Goal: Task Accomplishment & Management: Manage account settings

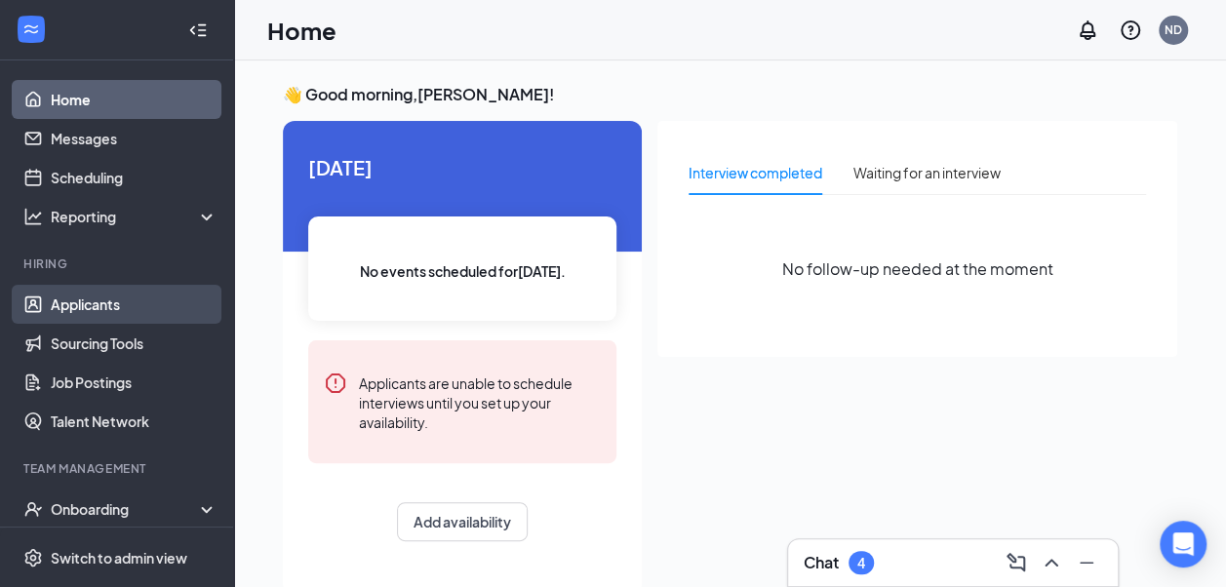
click at [121, 295] on link "Applicants" at bounding box center [134, 304] width 167 height 39
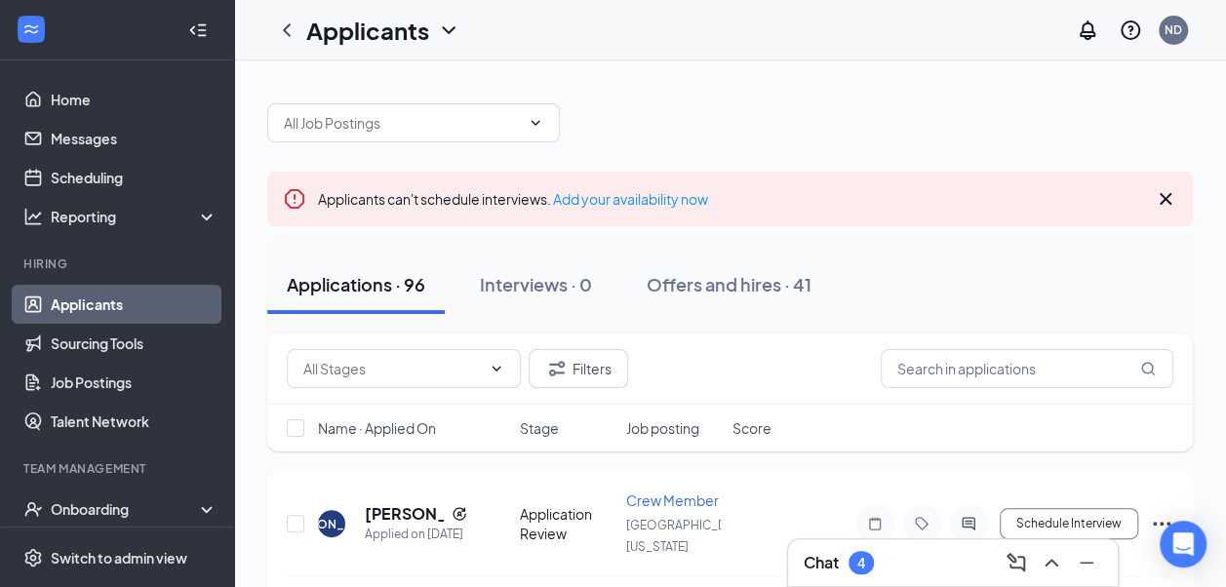
click at [191, 39] on div at bounding box center [198, 30] width 39 height 39
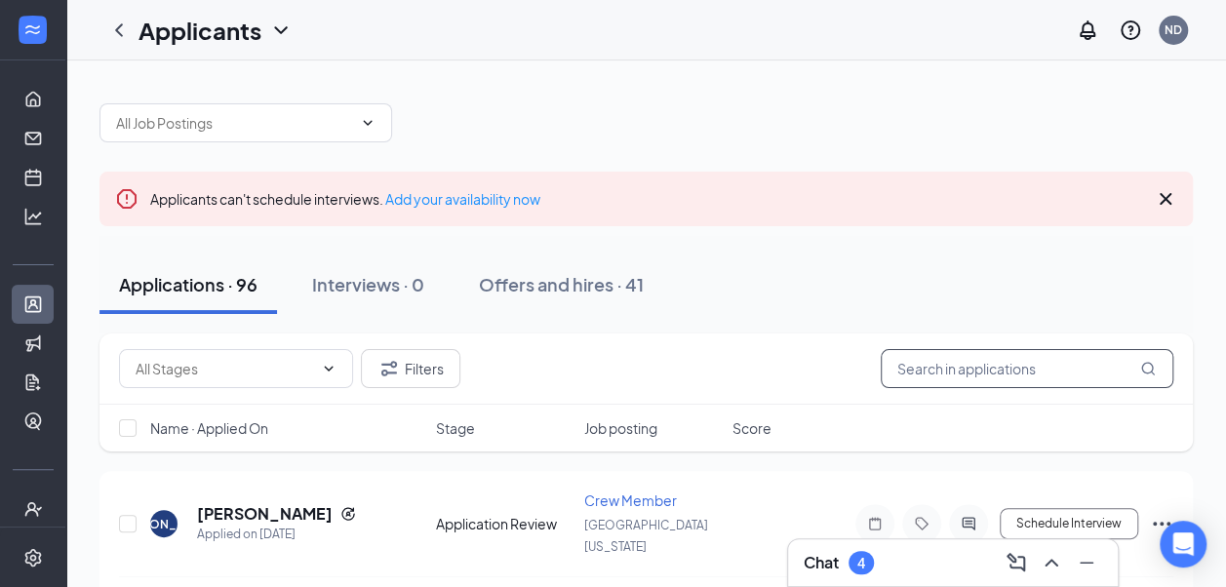
click at [942, 354] on input "text" at bounding box center [1027, 368] width 293 height 39
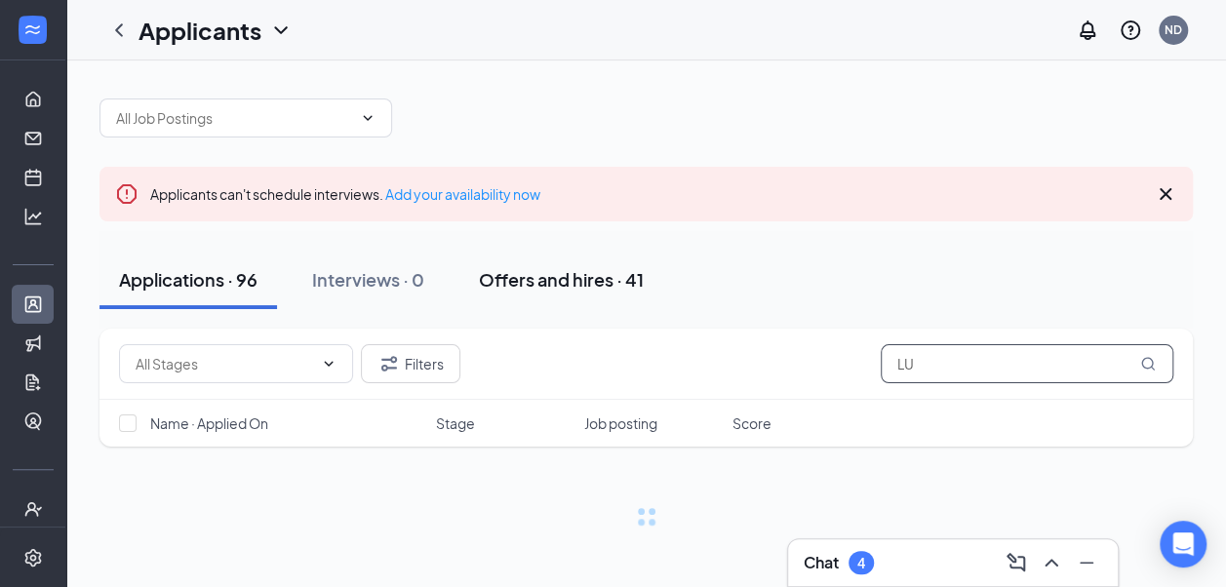
scroll to position [6, 0]
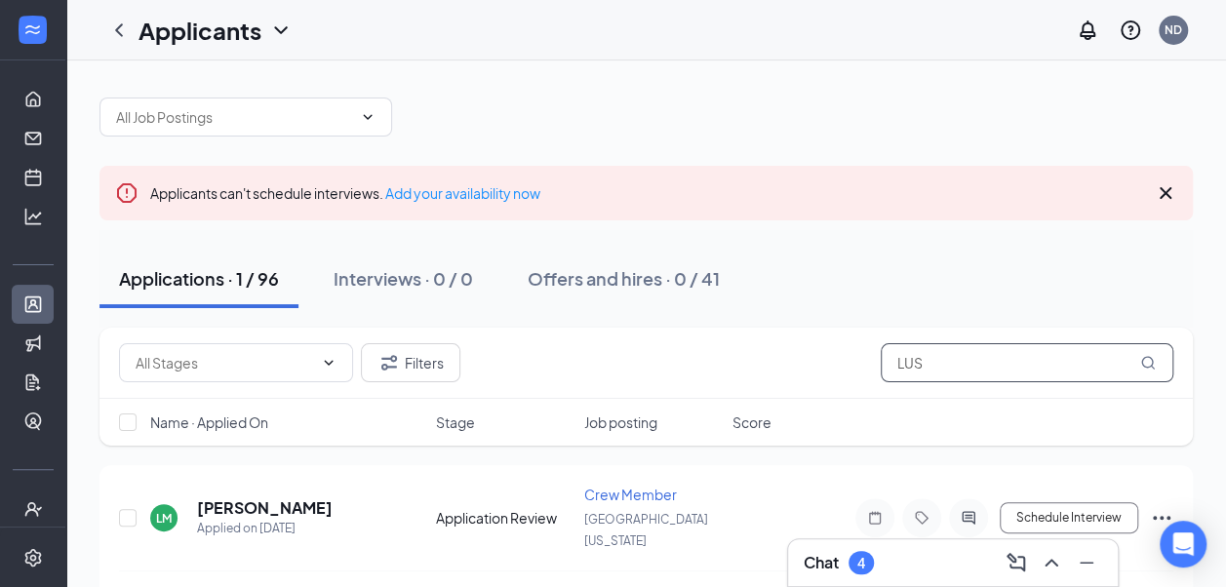
type input "LUS"
click at [1169, 188] on icon "Cross" at bounding box center [1166, 193] width 12 height 12
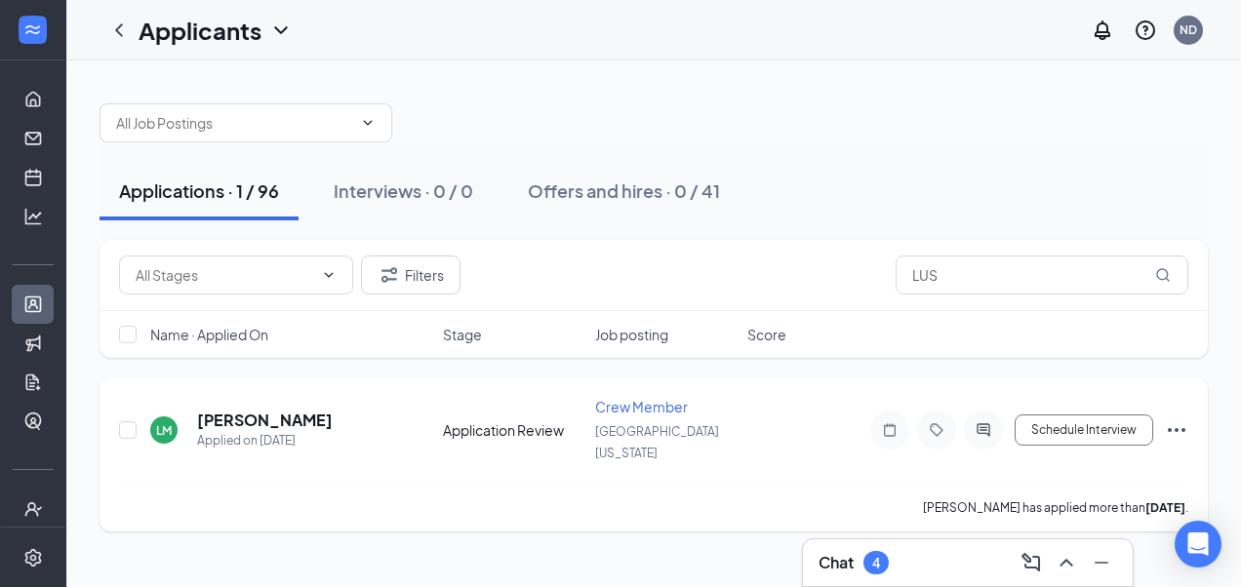
click at [1167, 418] on icon "Ellipses" at bounding box center [1176, 429] width 23 height 23
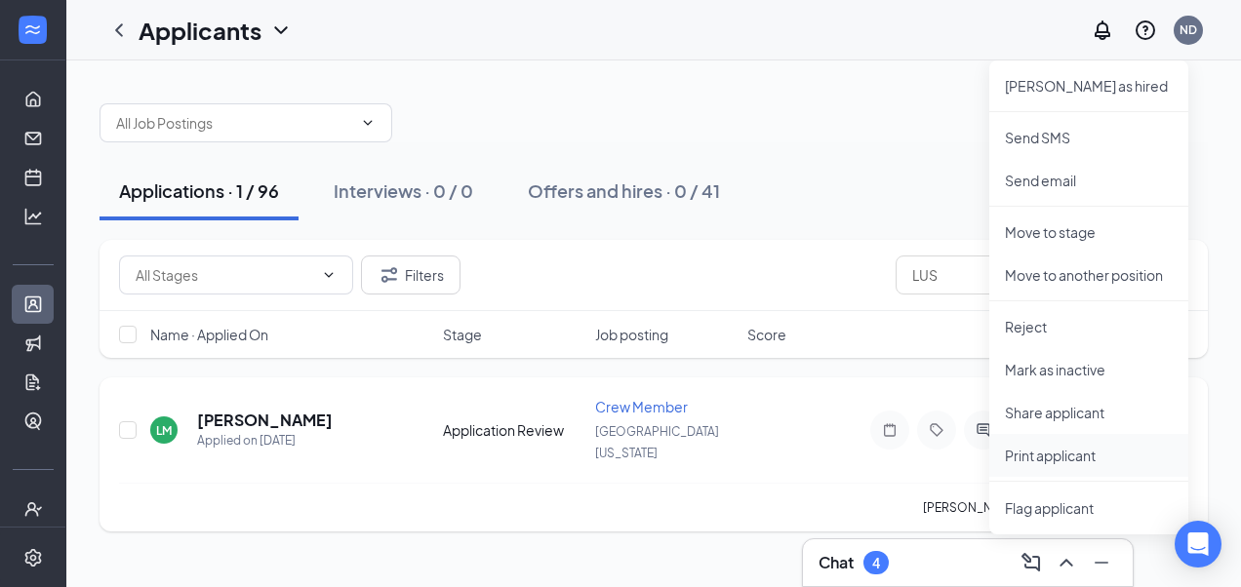
click at [1077, 450] on p "Print applicant" at bounding box center [1089, 456] width 168 height 20
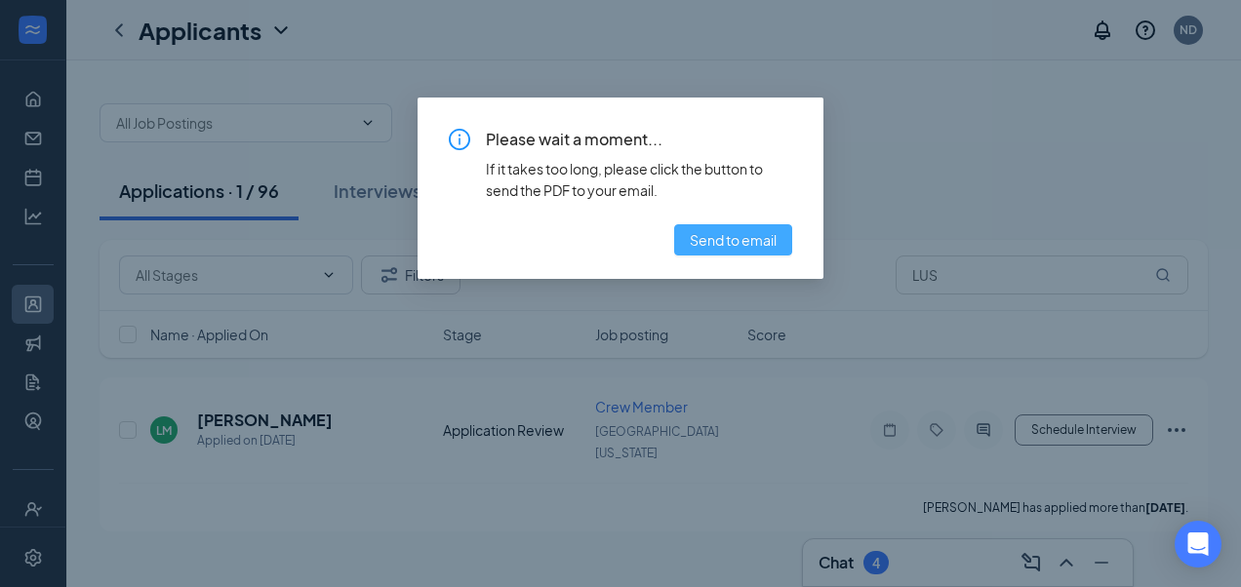
click at [687, 243] on button "Send to email" at bounding box center [733, 239] width 118 height 31
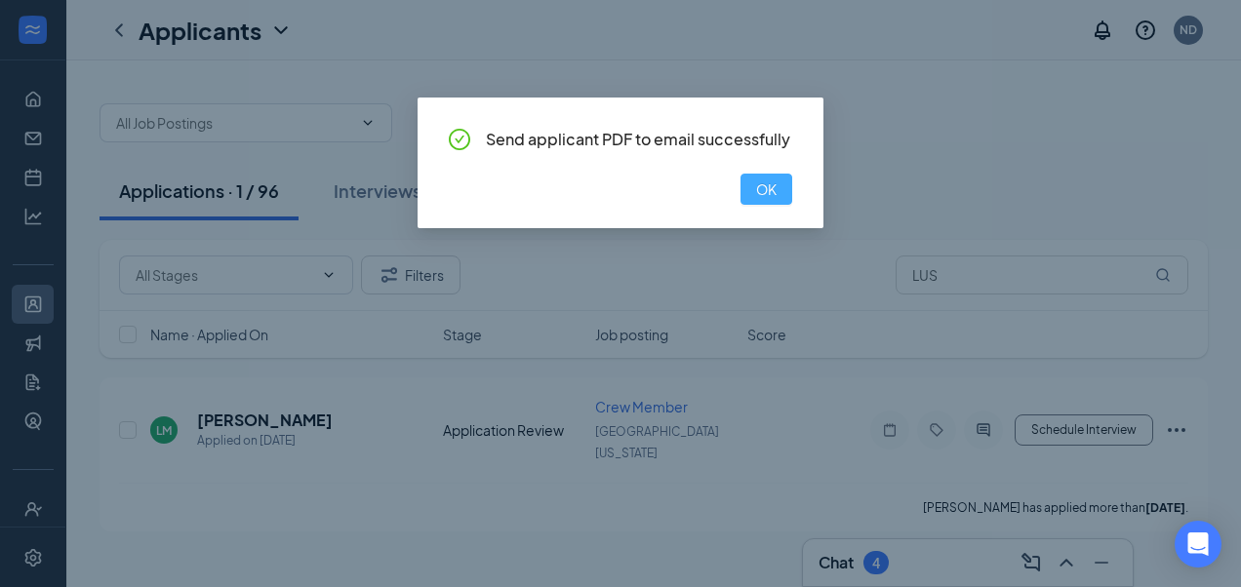
drag, startPoint x: 768, startPoint y: 178, endPoint x: 753, endPoint y: 330, distance: 152.9
click at [768, 179] on button "OK" at bounding box center [766, 189] width 52 height 31
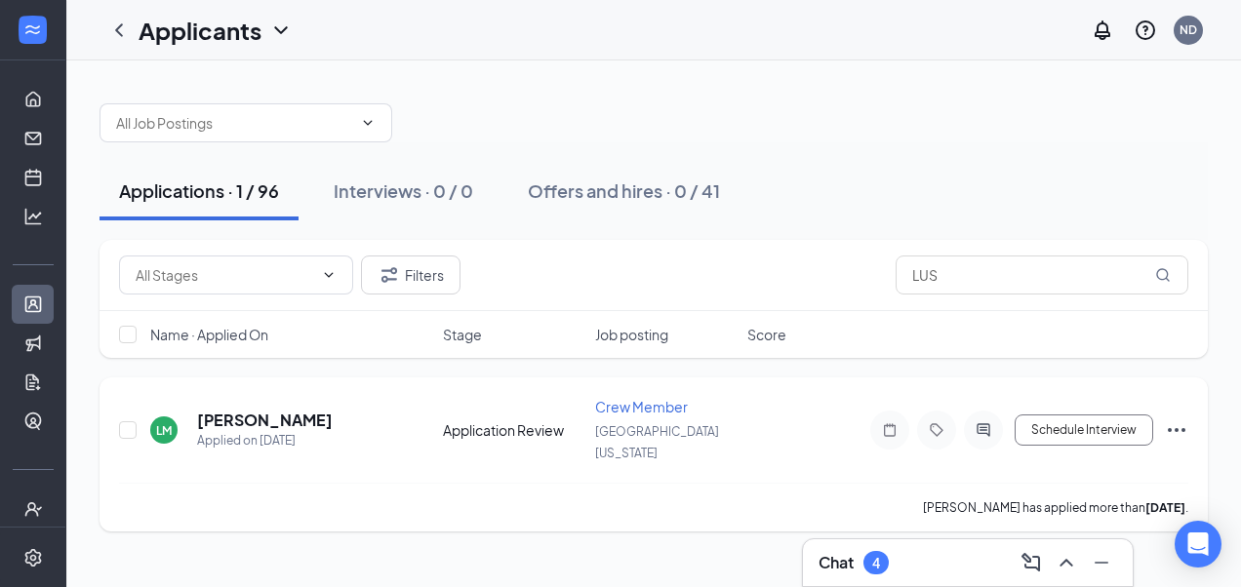
click at [1180, 423] on icon "Ellipses" at bounding box center [1176, 429] width 23 height 23
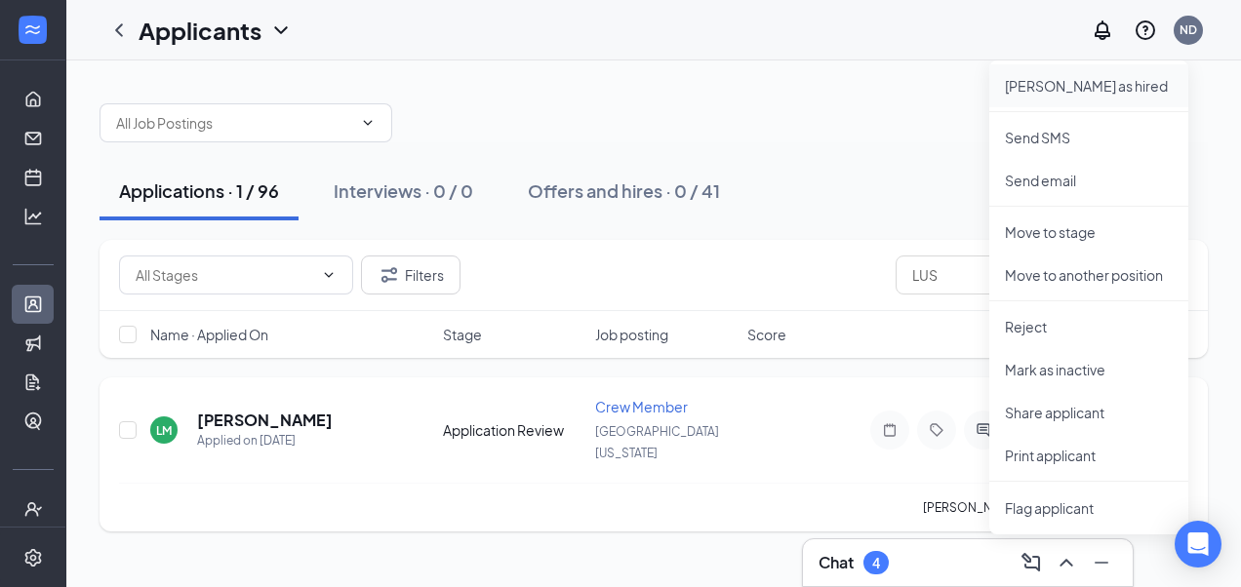
click at [1100, 80] on p "[PERSON_NAME] as hired" at bounding box center [1089, 86] width 168 height 20
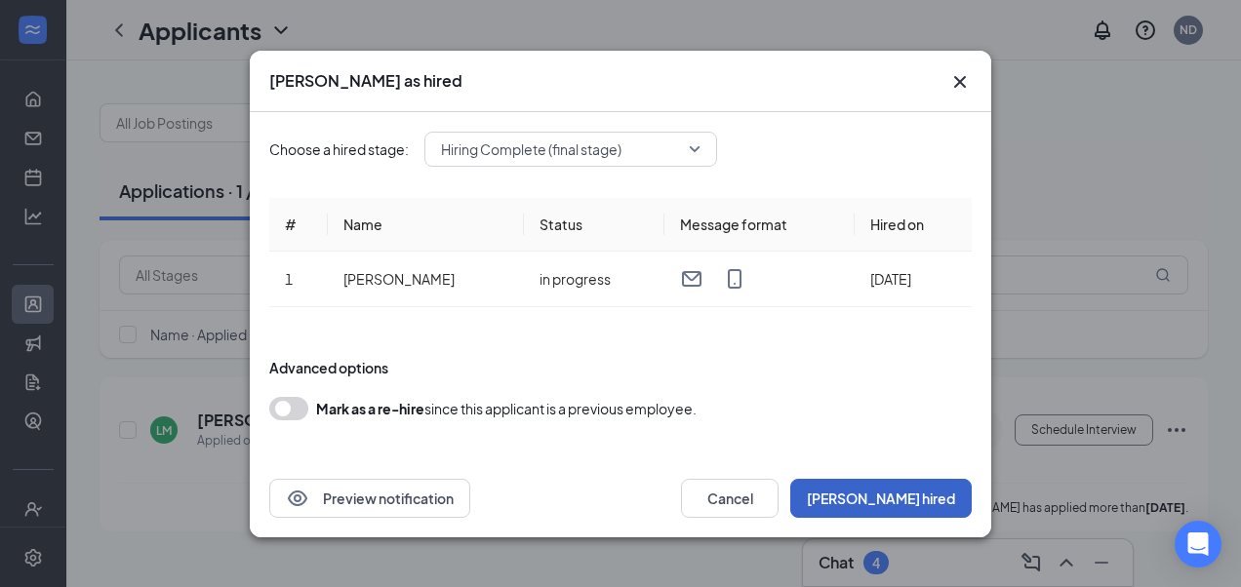
click at [899, 496] on button "[PERSON_NAME] hired" at bounding box center [880, 498] width 181 height 39
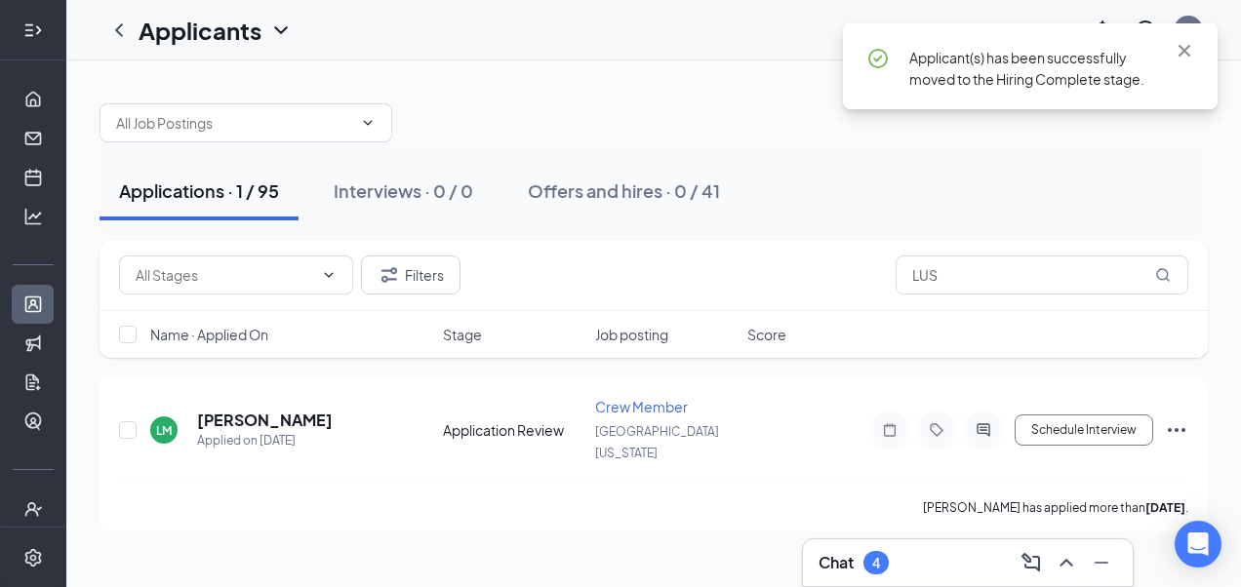
click at [18, 40] on div at bounding box center [33, 30] width 39 height 39
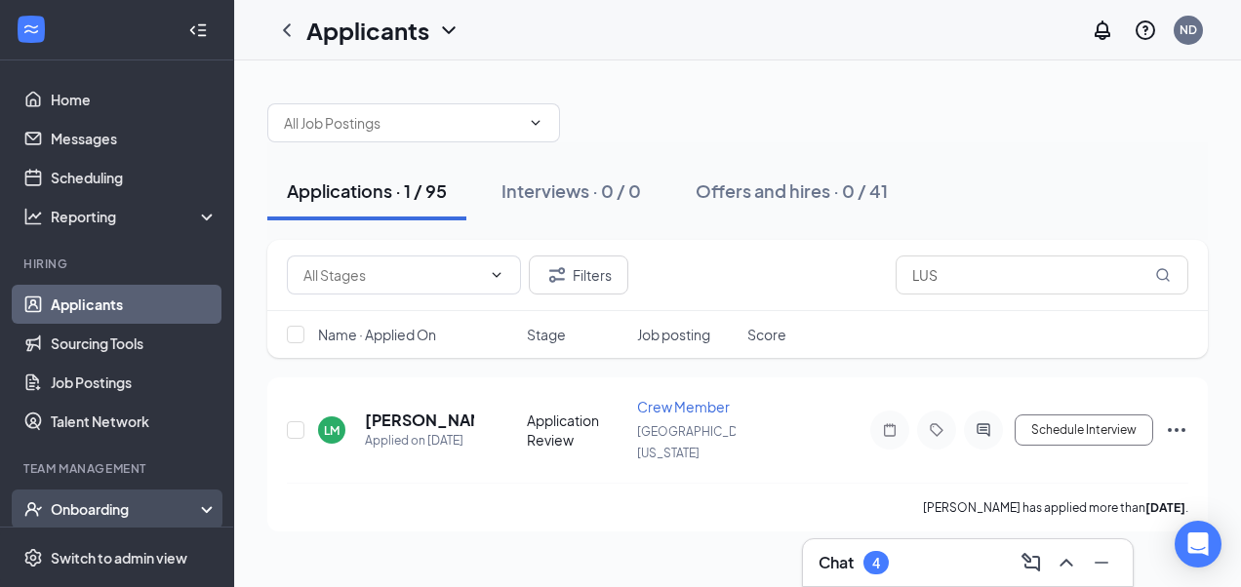
click at [87, 513] on div "Onboarding" at bounding box center [126, 509] width 150 height 20
click at [98, 503] on div "Onboarding" at bounding box center [126, 509] width 150 height 20
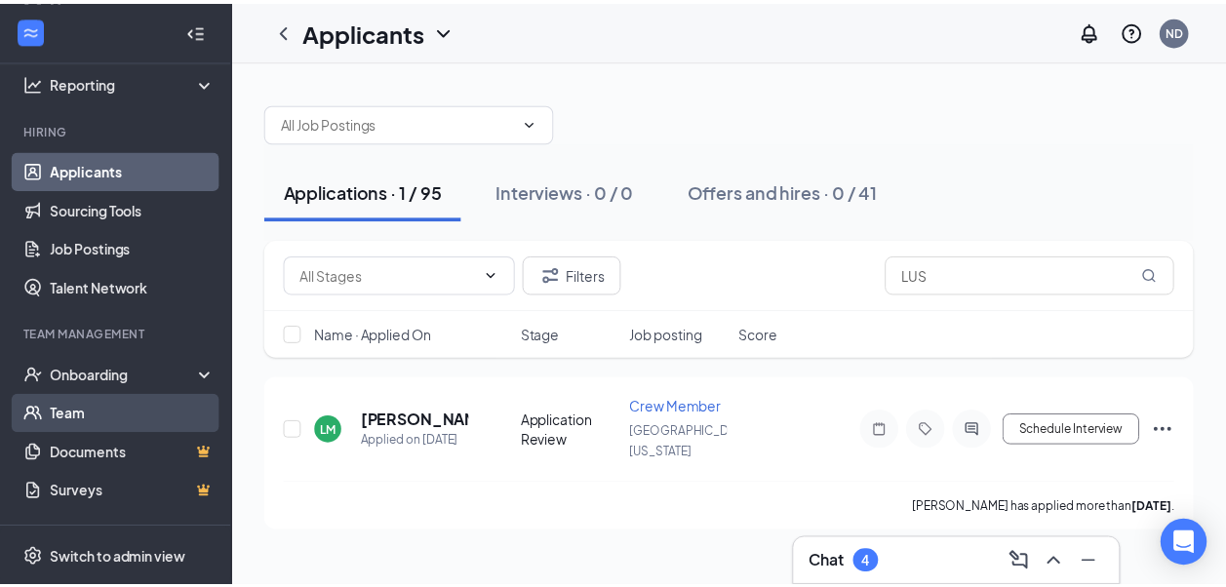
scroll to position [195, 0]
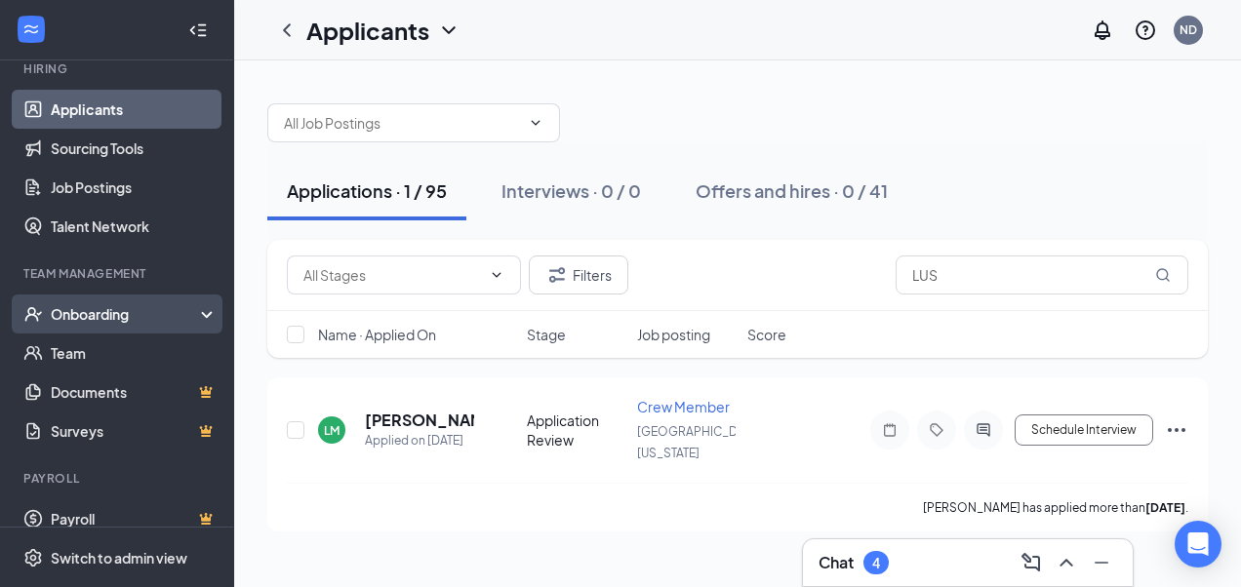
click at [117, 316] on div "Onboarding" at bounding box center [126, 314] width 150 height 20
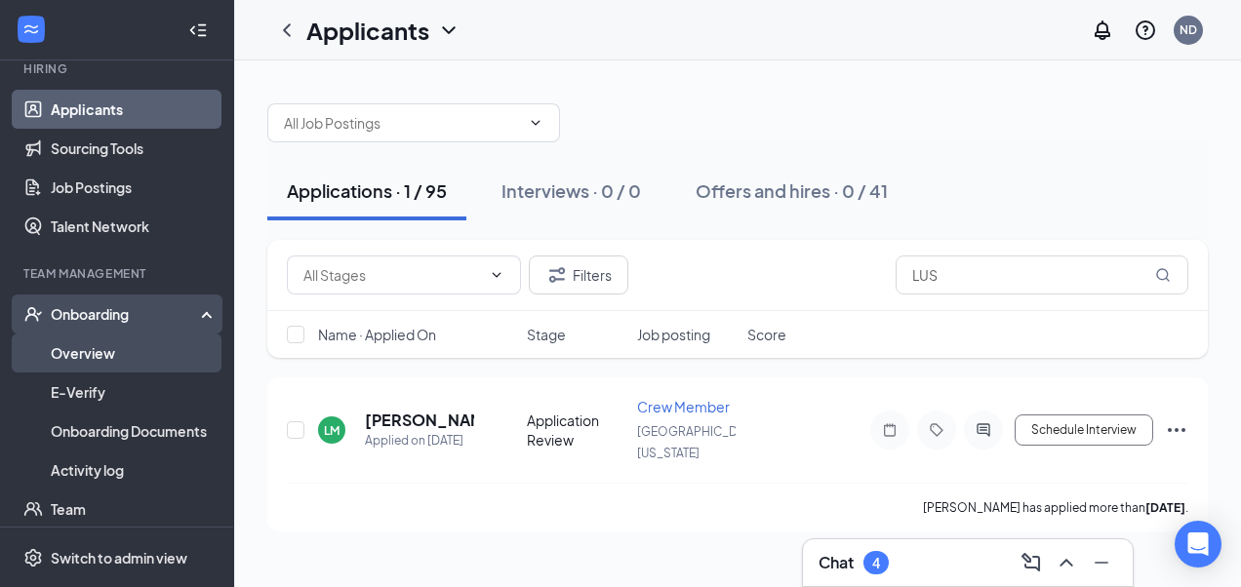
click at [100, 363] on link "Overview" at bounding box center [134, 353] width 167 height 39
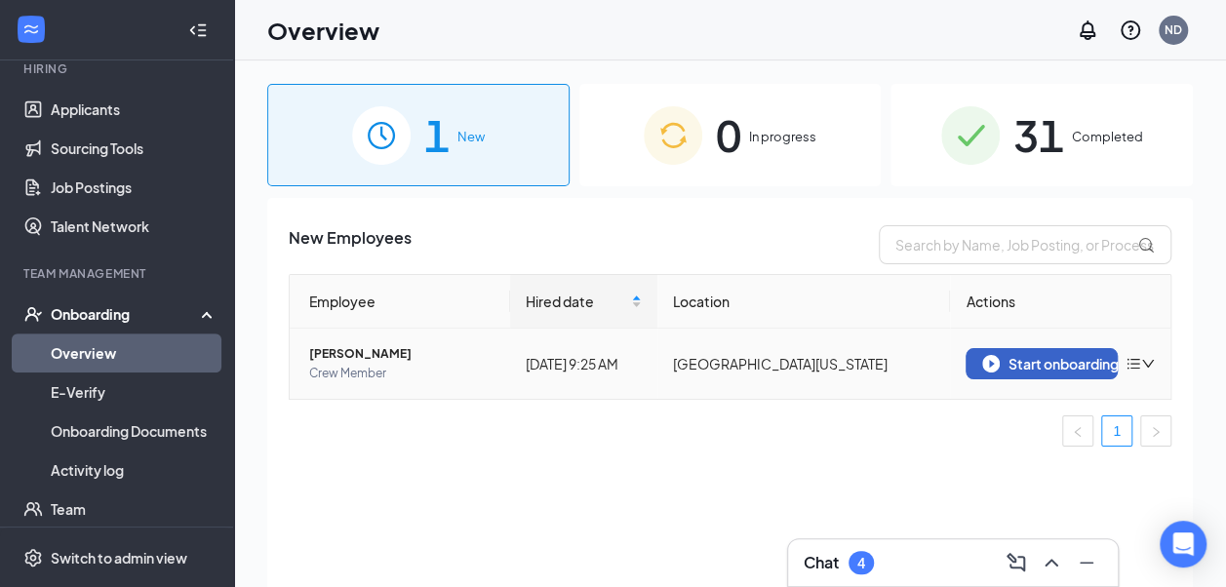
click at [1020, 362] on div "Start onboarding" at bounding box center [1041, 364] width 119 height 18
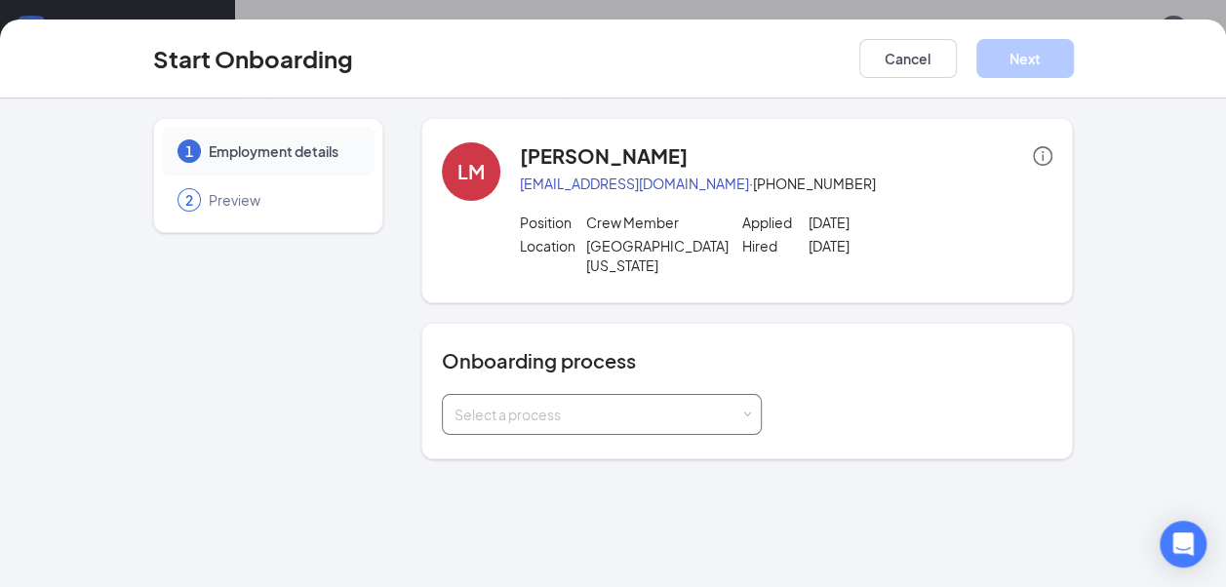
click at [579, 405] on div "Select a process" at bounding box center [598, 415] width 286 height 20
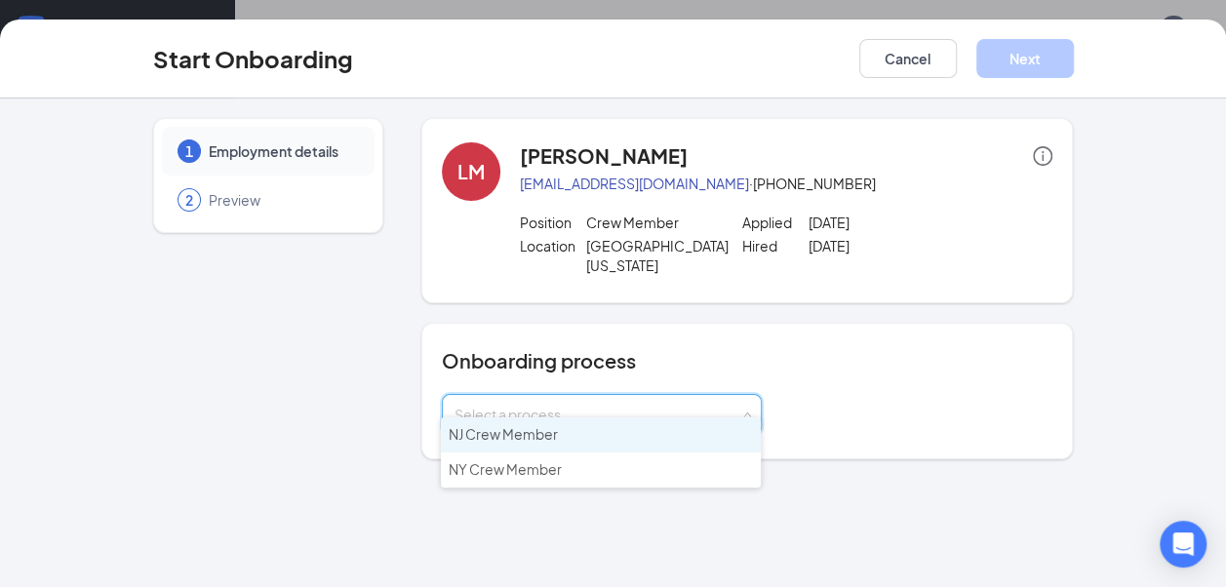
click at [533, 435] on span "NJ Crew Member" at bounding box center [503, 434] width 109 height 18
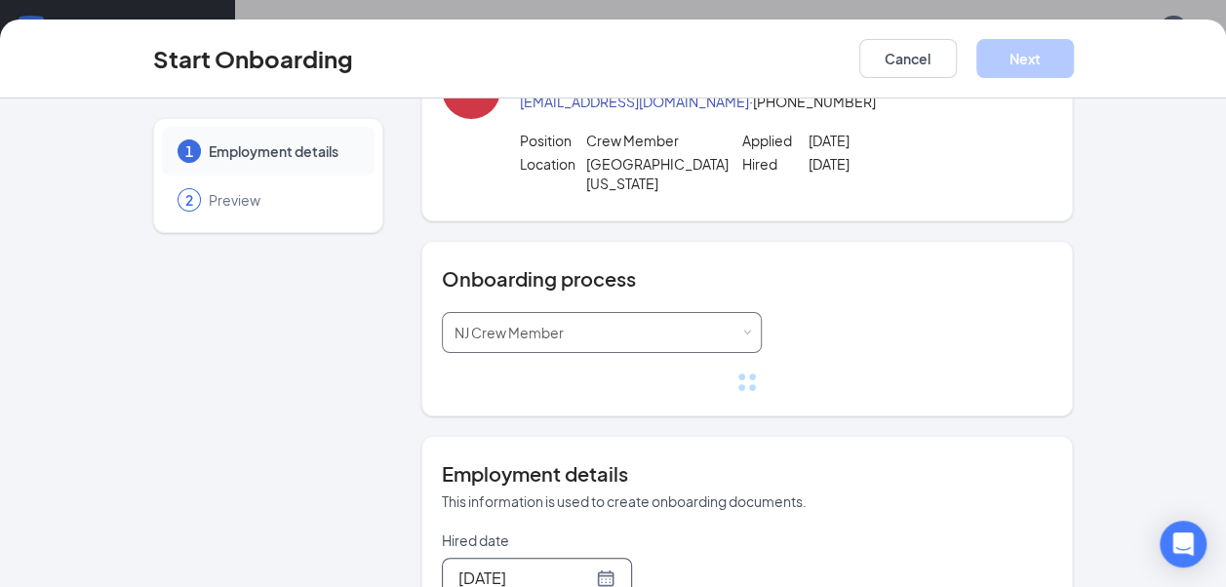
scroll to position [293, 0]
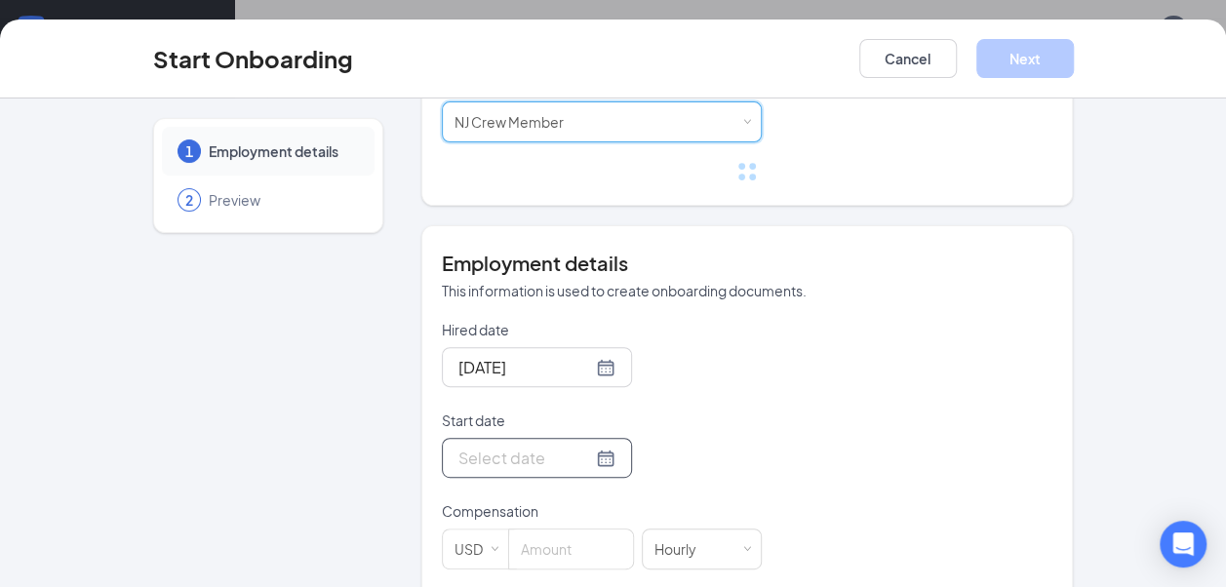
click at [523, 446] on input "Start date" at bounding box center [525, 458] width 134 height 24
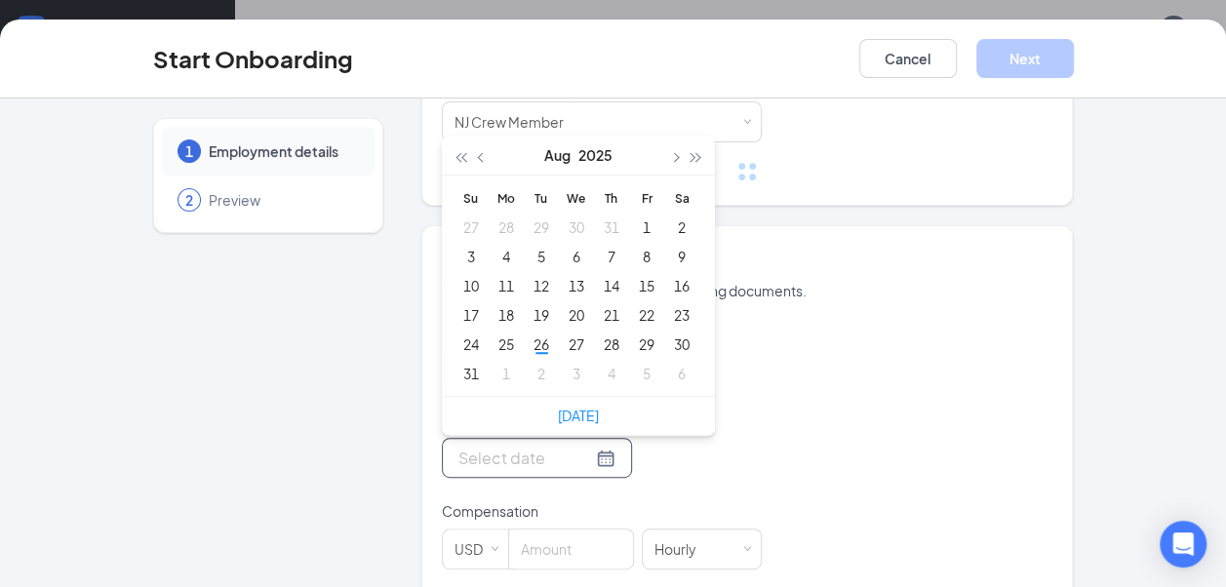
type input "[DATE]"
click at [530, 333] on div "26" at bounding box center [541, 344] width 23 height 23
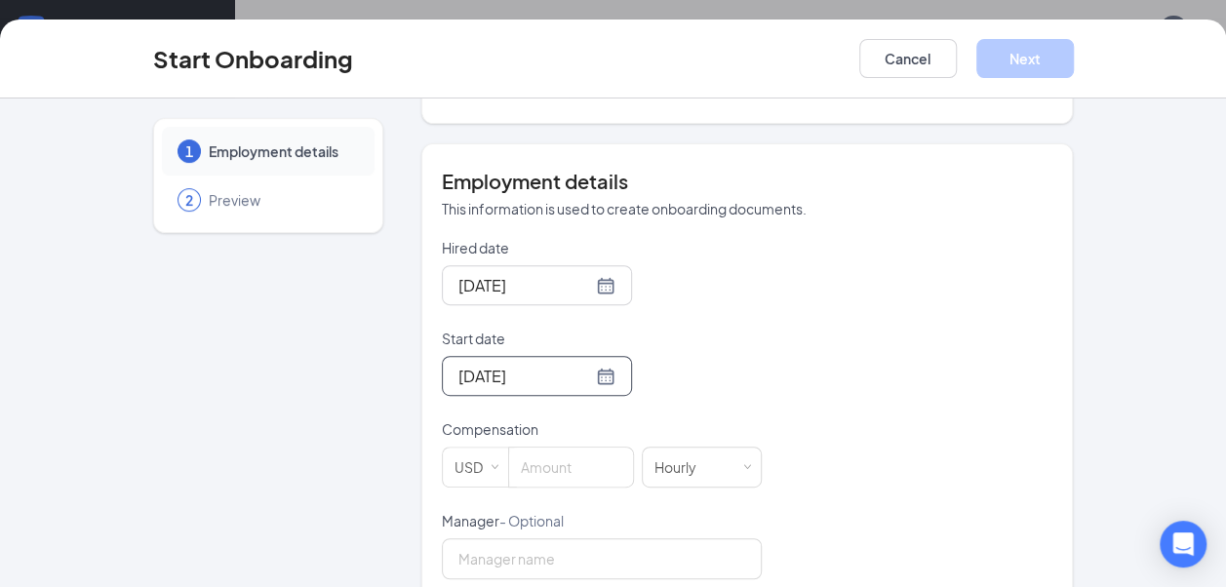
scroll to position [488, 0]
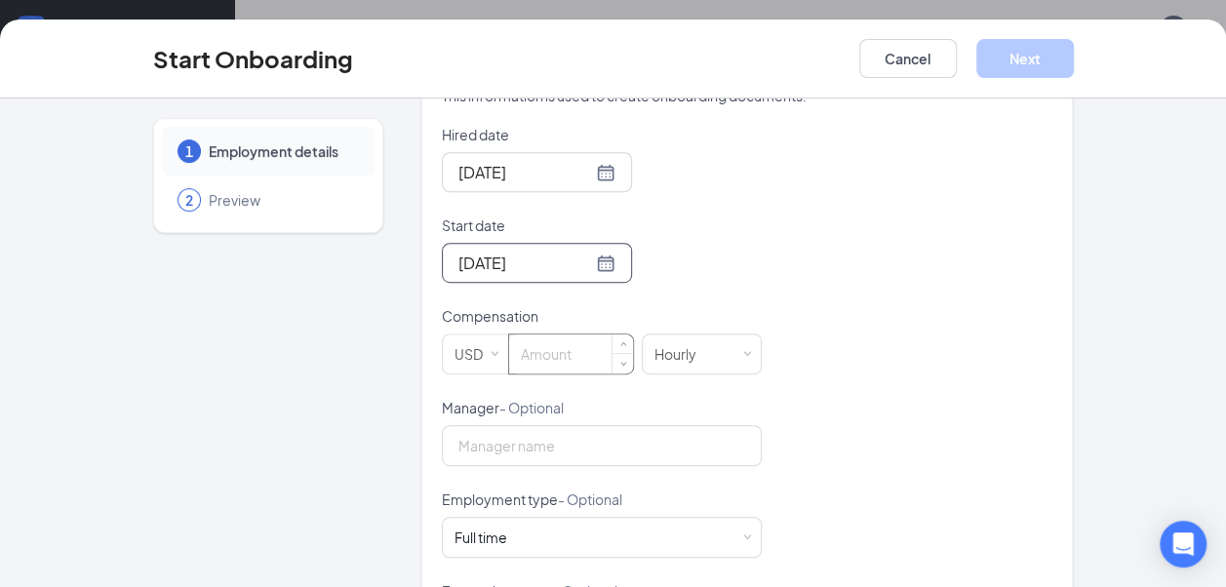
click at [550, 340] on input at bounding box center [571, 354] width 124 height 39
type input "15.49"
type input "[PERSON_NAME]"
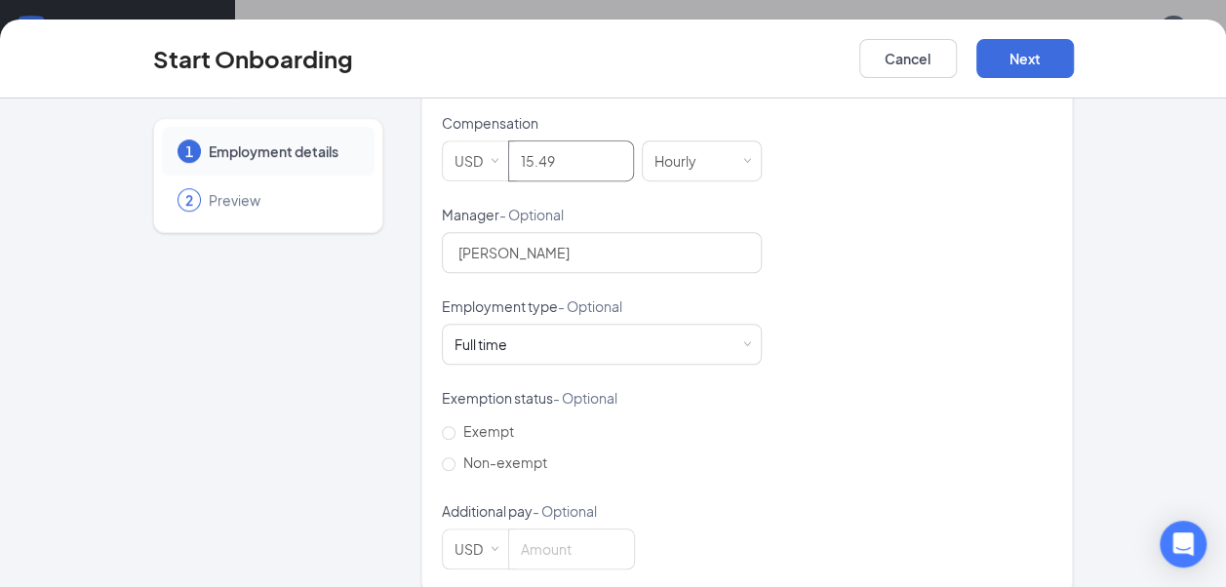
scroll to position [683, 0]
click at [1023, 64] on button "Next" at bounding box center [1025, 58] width 98 height 39
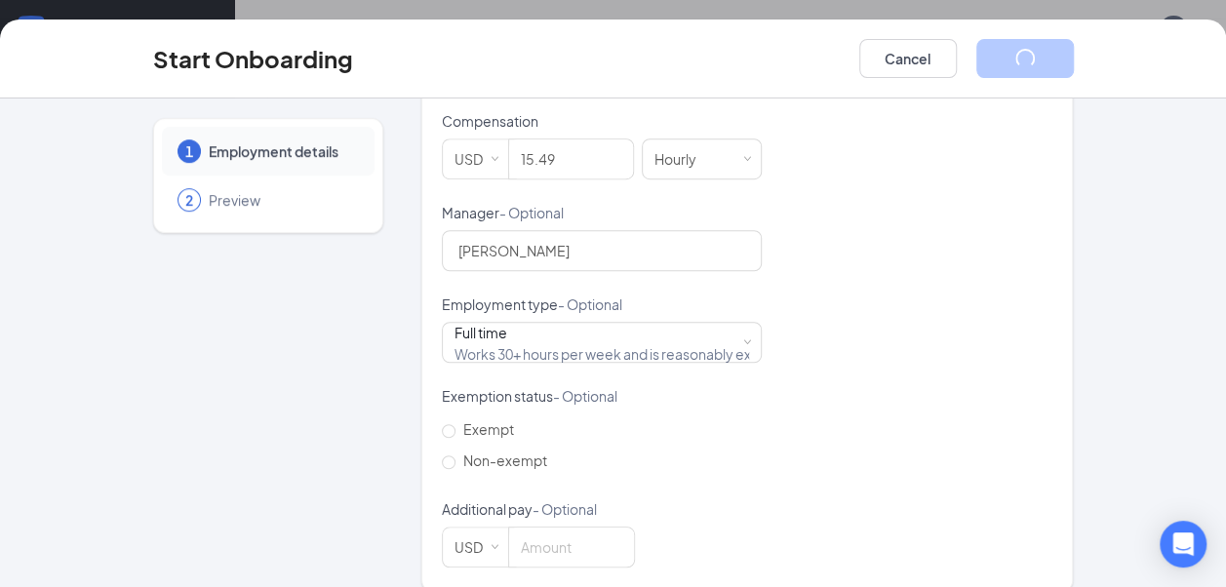
scroll to position [79, 0]
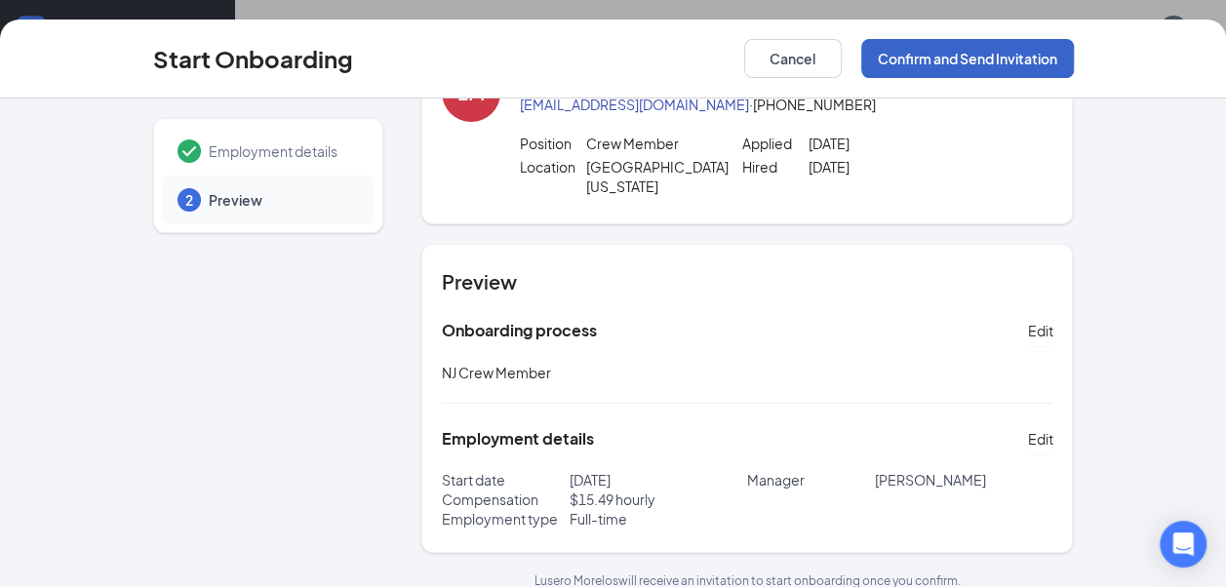
click at [950, 62] on button "Confirm and Send Invitation" at bounding box center [967, 58] width 213 height 39
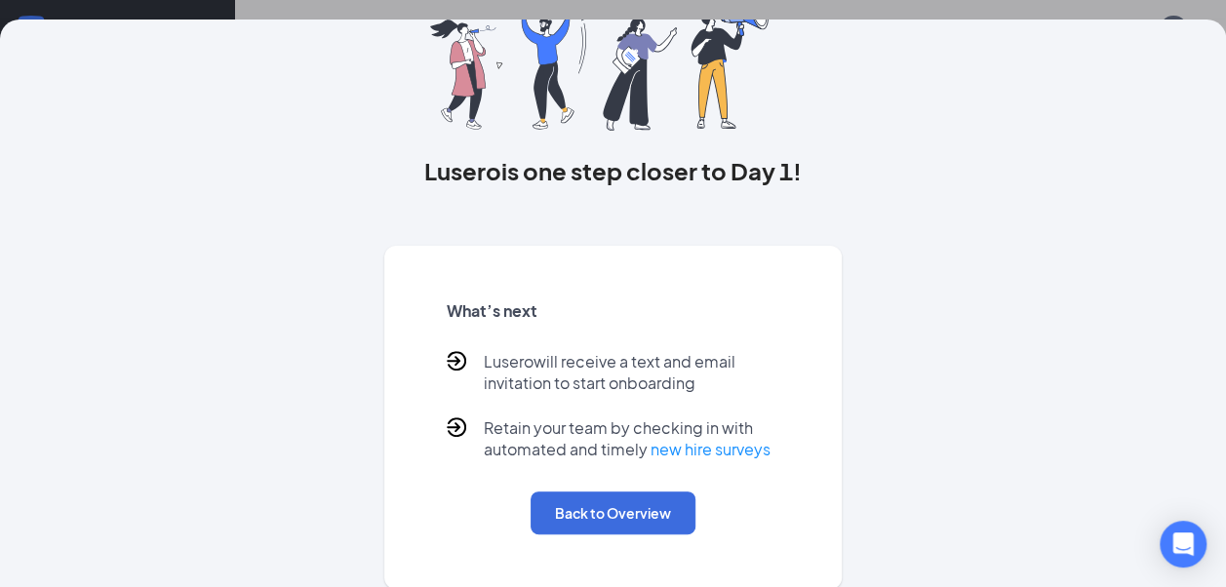
scroll to position [88, 0]
click at [597, 493] on button "Back to Overview" at bounding box center [613, 513] width 165 height 43
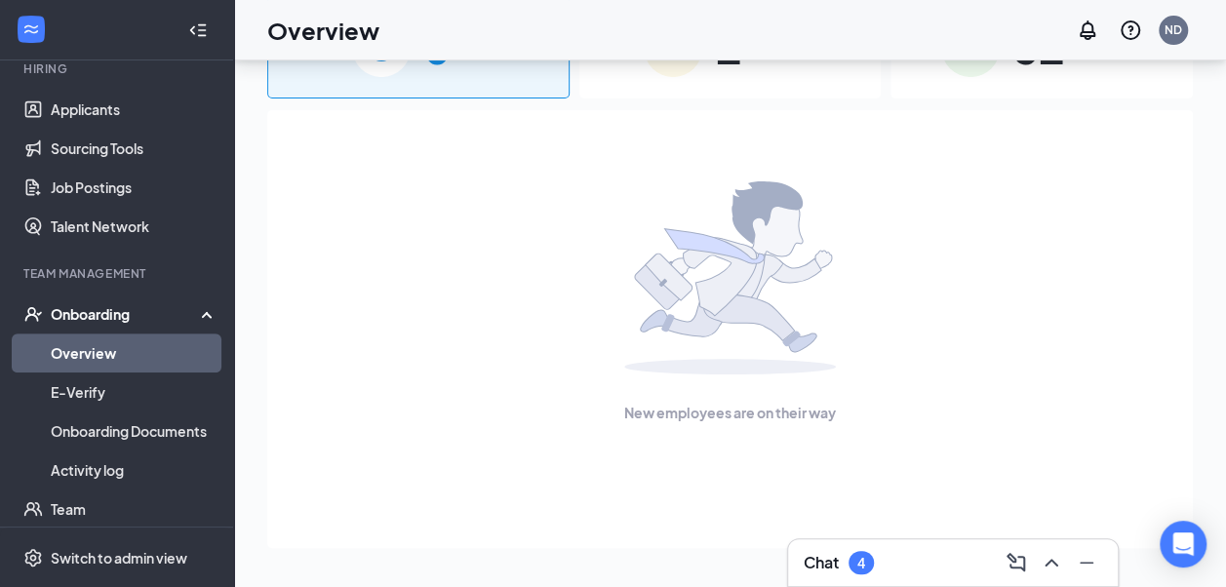
click at [98, 356] on link "Overview" at bounding box center [134, 353] width 167 height 39
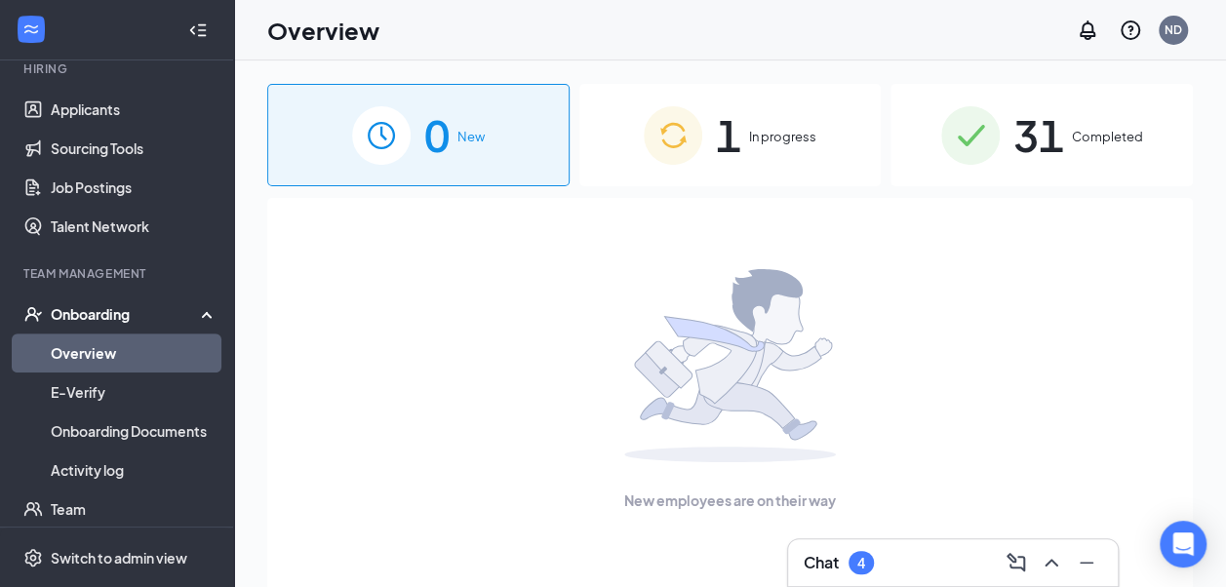
drag, startPoint x: 751, startPoint y: 173, endPoint x: 711, endPoint y: 132, distance: 57.3
click at [717, 132] on span "1" at bounding box center [728, 134] width 25 height 67
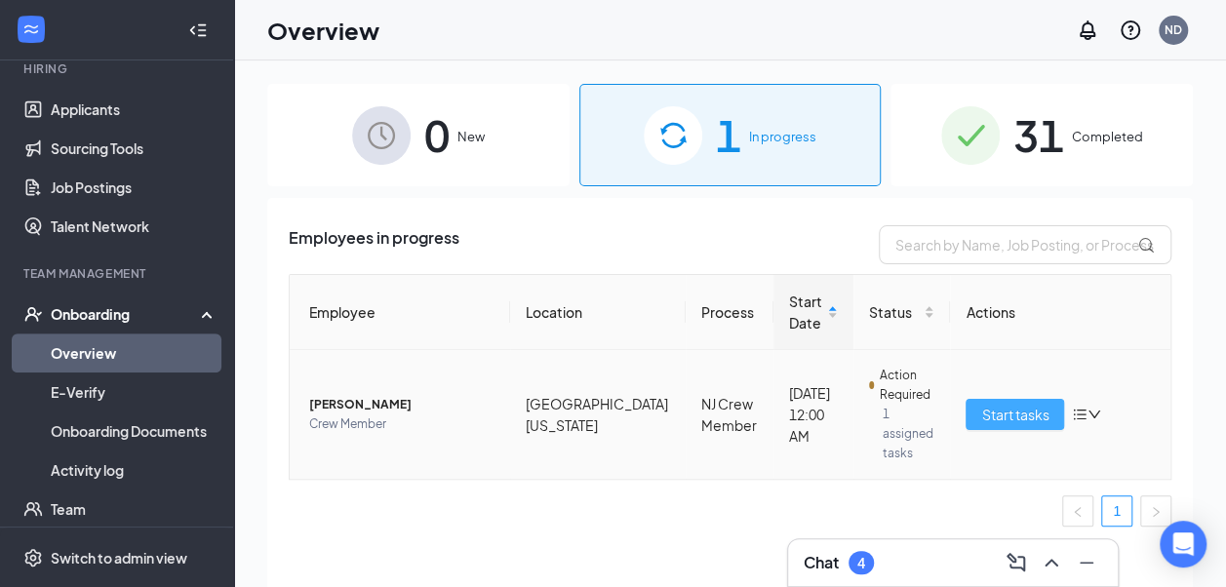
click at [985, 408] on span "Start tasks" at bounding box center [1014, 414] width 67 height 21
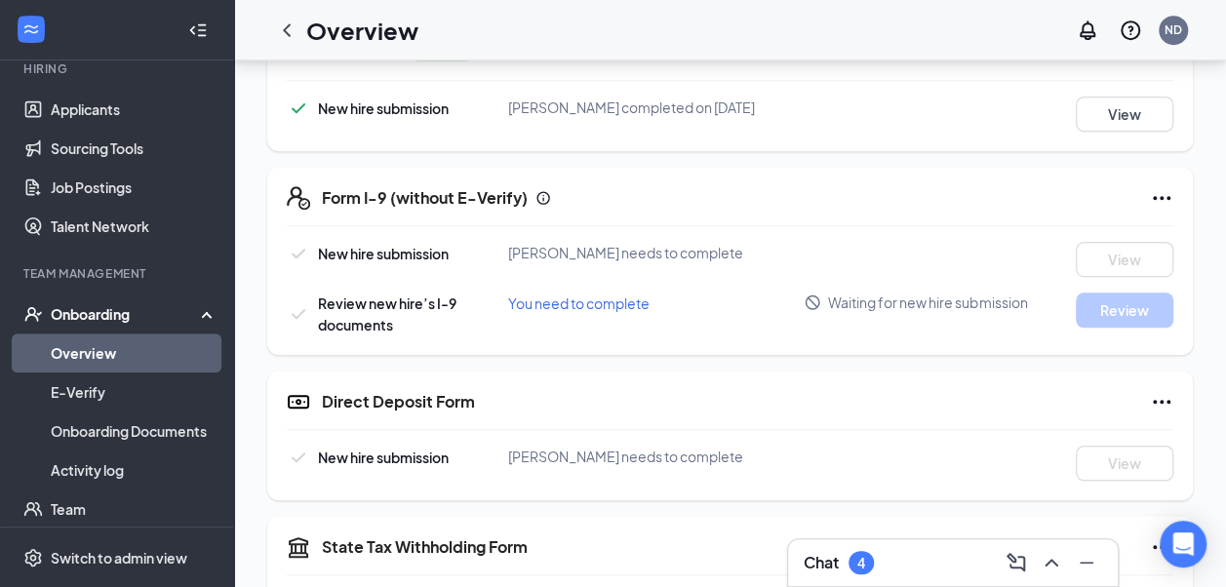
scroll to position [293, 0]
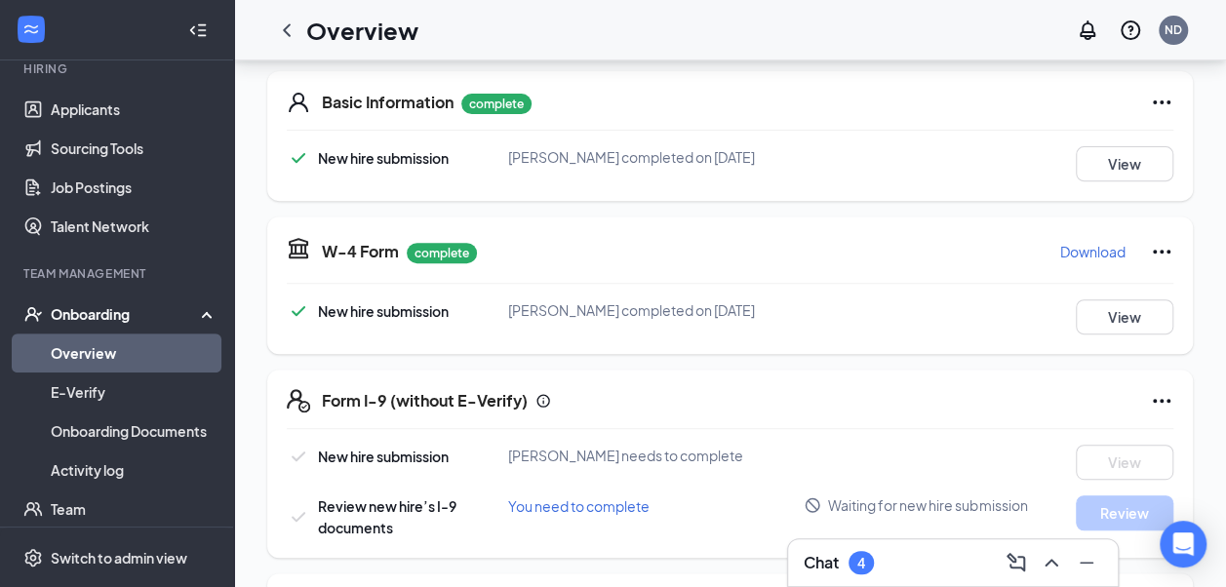
click at [86, 365] on link "Overview" at bounding box center [134, 353] width 167 height 39
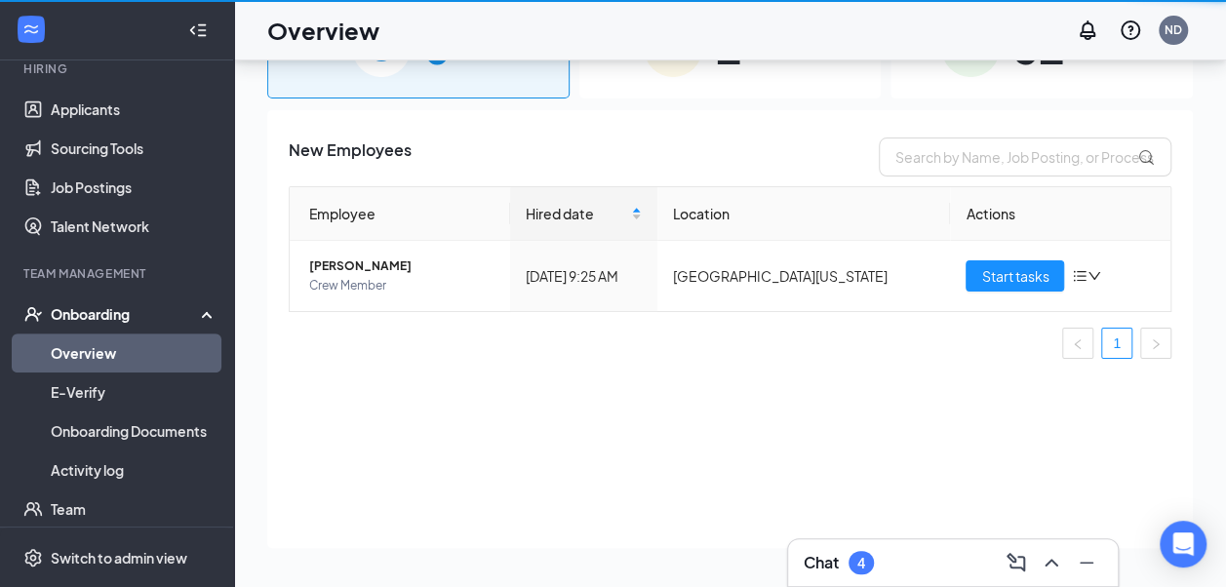
scroll to position [88, 0]
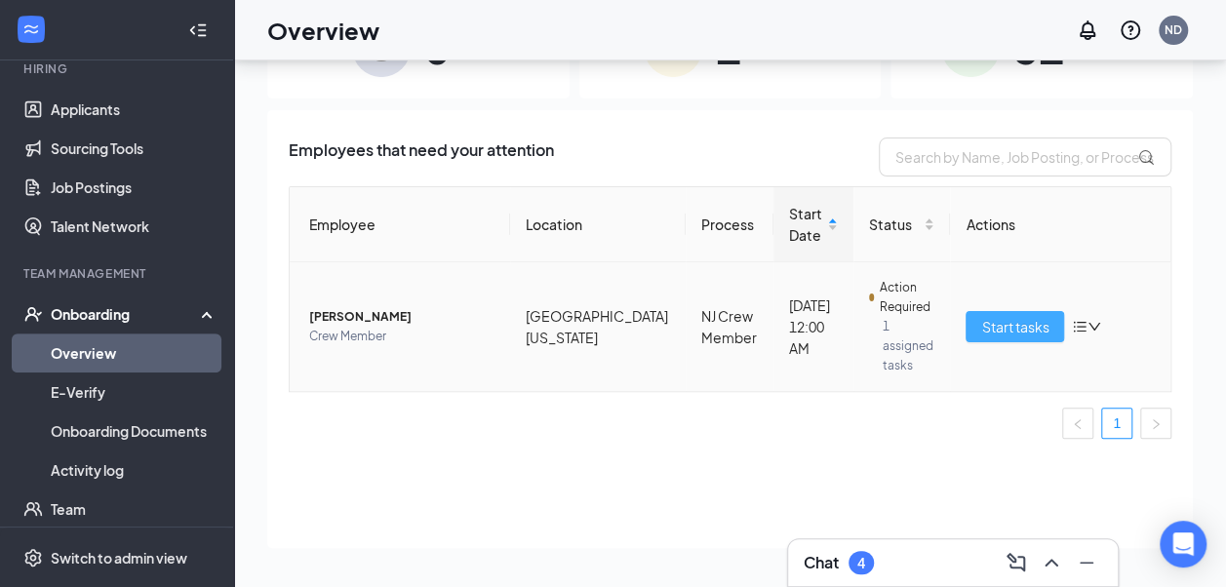
click at [996, 316] on span "Start tasks" at bounding box center [1014, 326] width 67 height 21
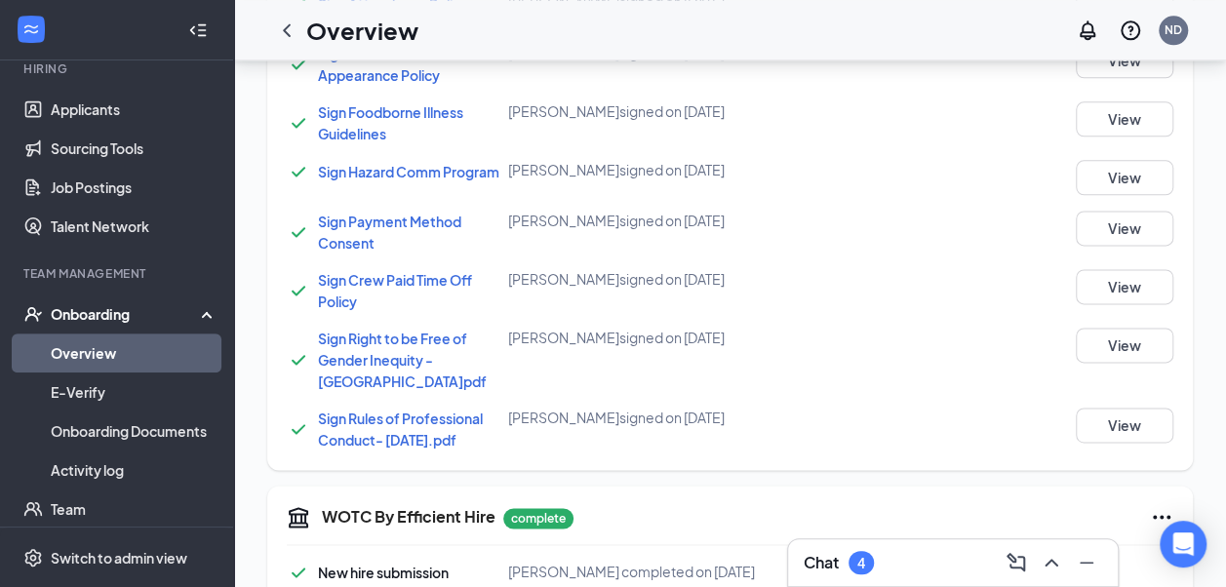
scroll to position [1439, 0]
